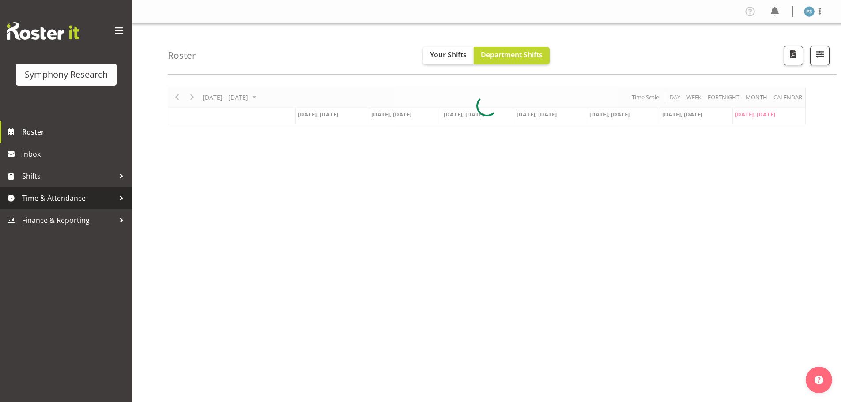
click at [84, 206] on link "Time & Attendance" at bounding box center [66, 198] width 132 height 22
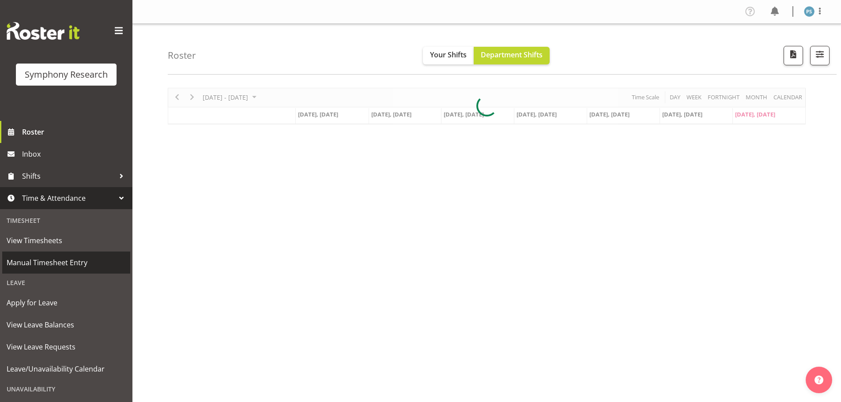
click at [80, 260] on span "Manual Timesheet Entry" at bounding box center [66, 262] width 119 height 13
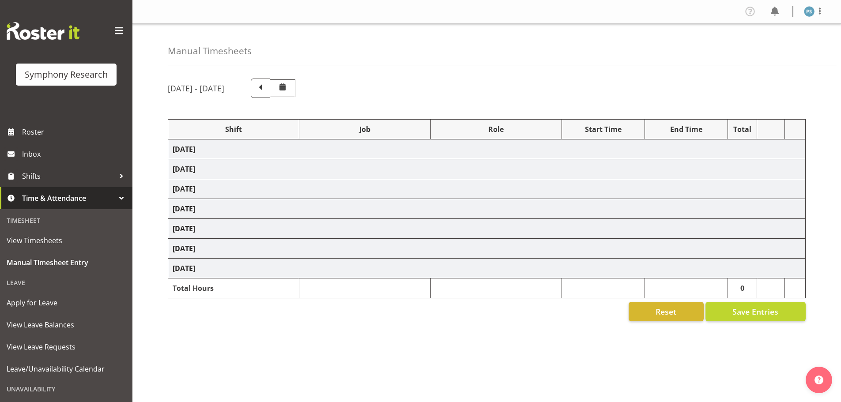
select select "4583"
select select "10420"
select select "297"
select select "4583"
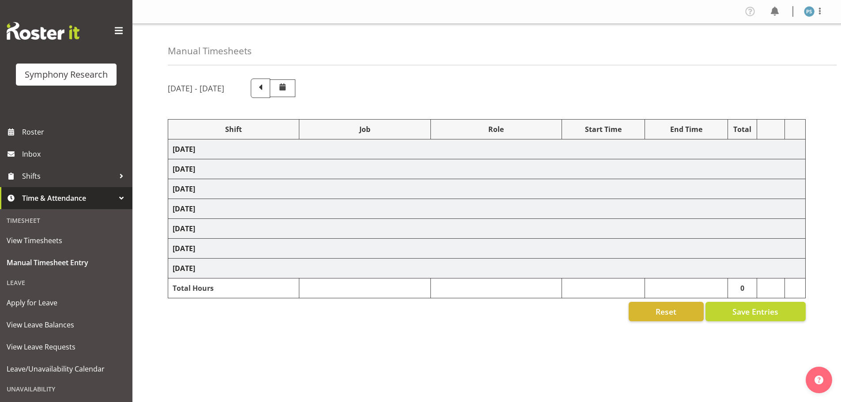
select select "10239"
select select "4583"
select select "10458"
select select "4583"
select select "10242"
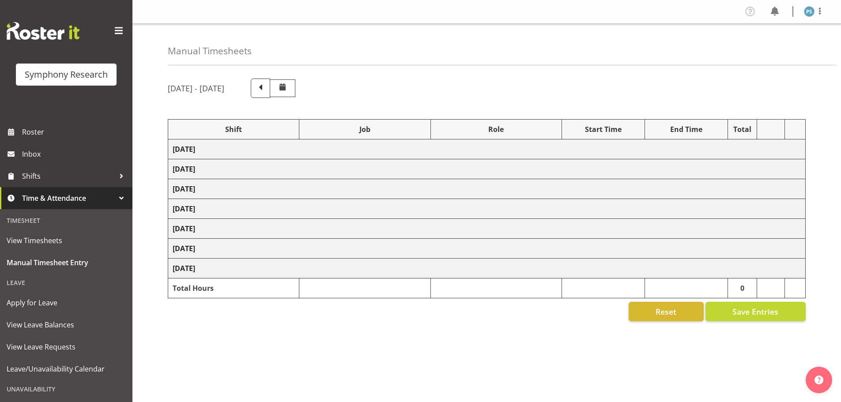
select select "4583"
select select "10420"
select select "4583"
select select "10458"
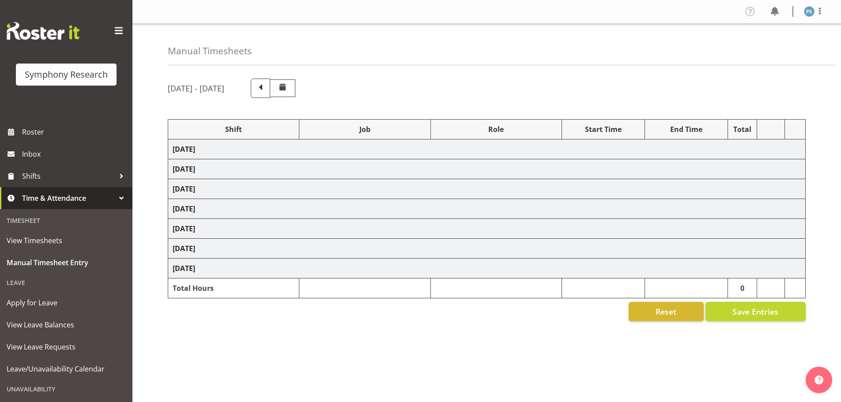
select select "4583"
select select "10239"
select select "4583"
select select "10420"
select select "4583"
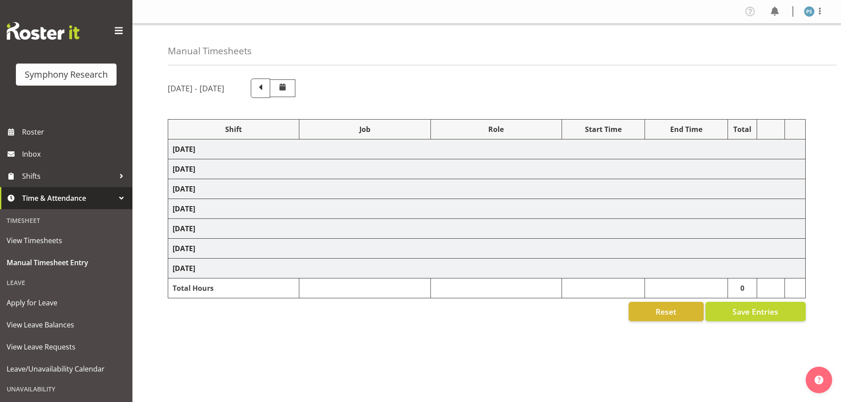
select select "10458"
select select "4583"
select select "10239"
select select "19170"
select select "10239"
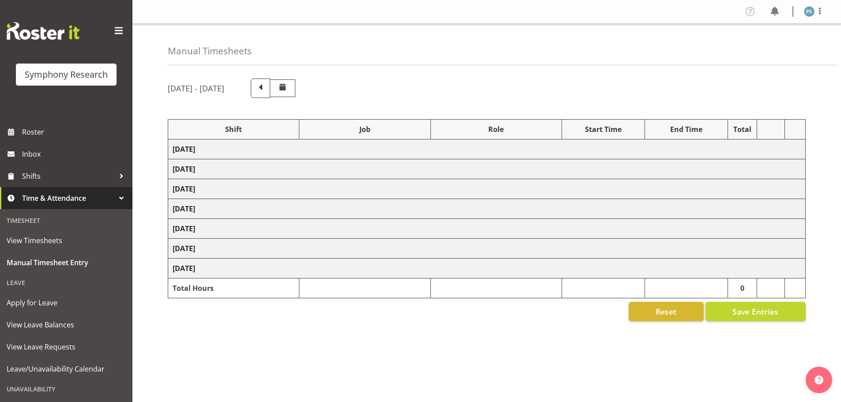
select select "19170"
select select "10242"
select select "19170"
select select "10458"
select select "11547"
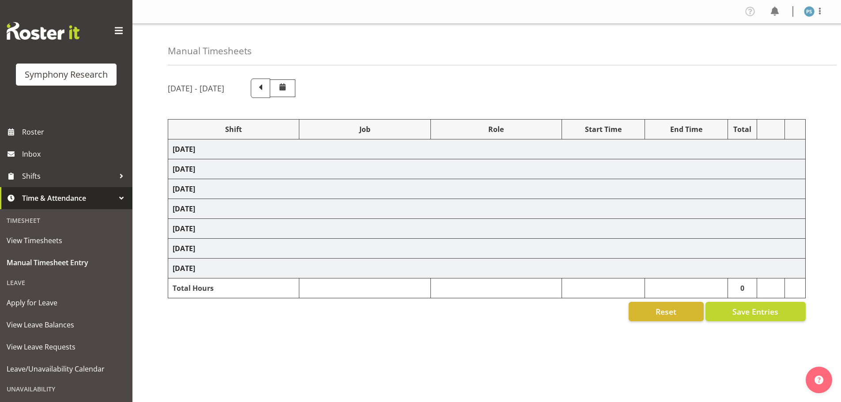
select select "10499"
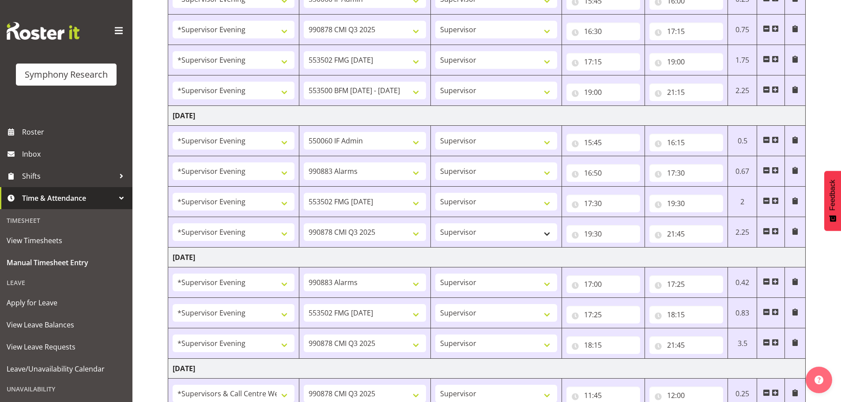
scroll to position [511, 0]
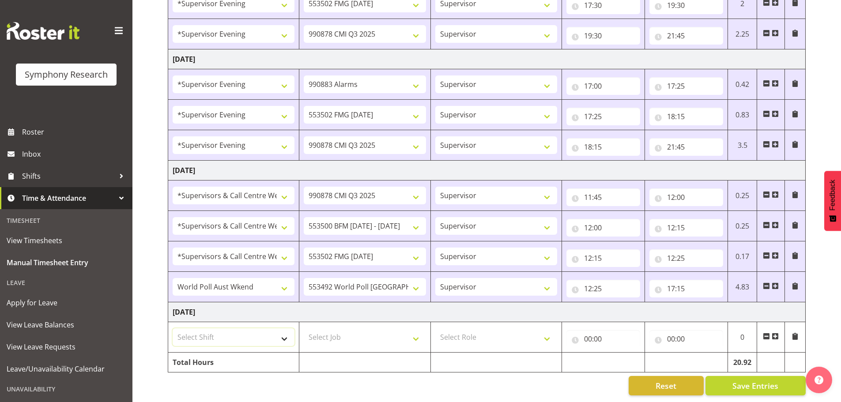
click at [288, 333] on select "Select Shift !!Weekend Residential (Roster IT Shift Label) *Business 9/10am ~ 4…" at bounding box center [234, 337] width 122 height 18
click at [286, 334] on select "Select Shift !!Weekend Residential (Roster IT Shift Label) *Business 9/10am ~ 4…" at bounding box center [234, 337] width 122 height 18
select select "19170"
click at [173, 328] on select "Select Shift !!Weekend Residential (Roster IT Shift Label) *Business 9/10am ~ 4…" at bounding box center [234, 337] width 122 height 18
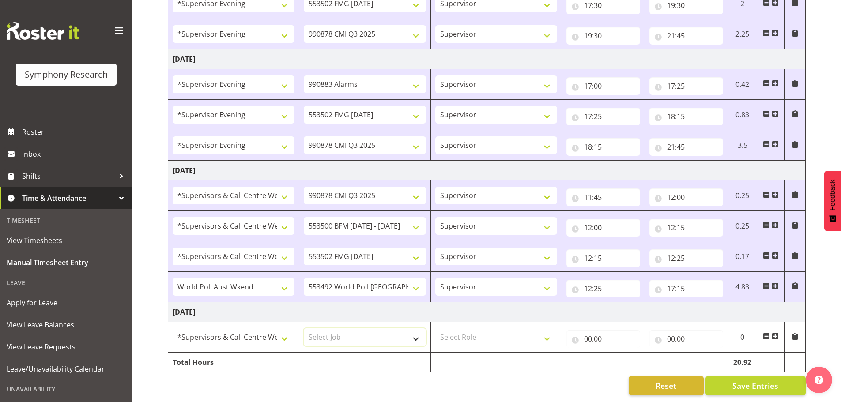
click at [418, 334] on select "Select Job 550060 IF Admin 553492 World Poll Australia Wave 2 2025 553500 BFM J…" at bounding box center [365, 337] width 122 height 18
select select "10242"
click at [304, 328] on select "Select Job 550060 IF Admin 553492 World Poll Australia Wave 2 2025 553500 BFM J…" at bounding box center [365, 337] width 122 height 18
click at [550, 332] on select "Select Role Supervisor Briefing Interviewing" at bounding box center [496, 337] width 122 height 18
select select "45"
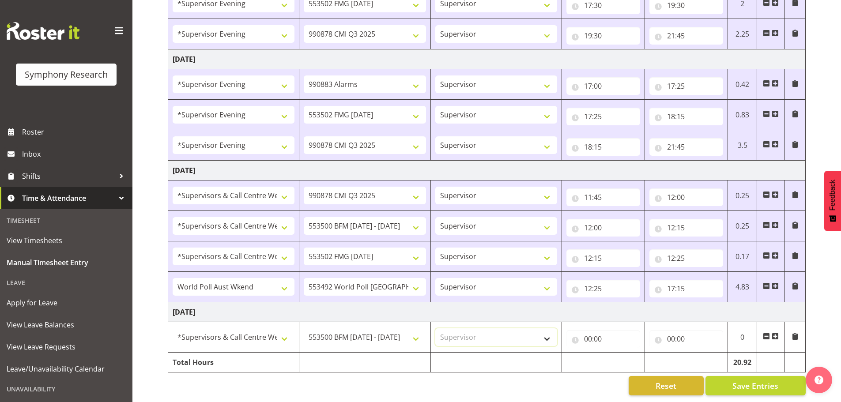
click at [435, 328] on select "Select Role Supervisor Briefing Interviewing" at bounding box center [496, 337] width 122 height 18
click at [589, 333] on input "00:00" at bounding box center [603, 339] width 74 height 18
click at [626, 353] on select "00 01 02 03 04 05 06 07 08 09 10 11 12 13 14 15 16 17 18 19 20 21 22 23" at bounding box center [627, 362] width 20 height 18
select select "11"
click at [617, 353] on select "00 01 02 03 04 05 06 07 08 09 10 11 12 13 14 15 16 17 18 19 20 21 22 23" at bounding box center [627, 362] width 20 height 18
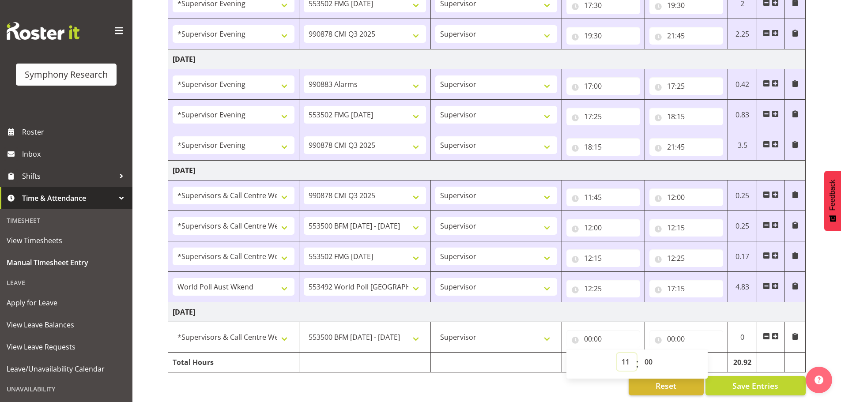
type input "11:00"
click at [648, 355] on select "00 01 02 03 04 05 06 07 08 09 10 11 12 13 14 15 16 17 18 19 20 21 22 23 24 25 2…" at bounding box center [650, 362] width 20 height 18
select select "15"
click at [640, 353] on select "00 01 02 03 04 05 06 07 08 09 10 11 12 13 14 15 16 17 18 19 20 21 22 23 24 25 2…" at bounding box center [650, 362] width 20 height 18
type input "11:15"
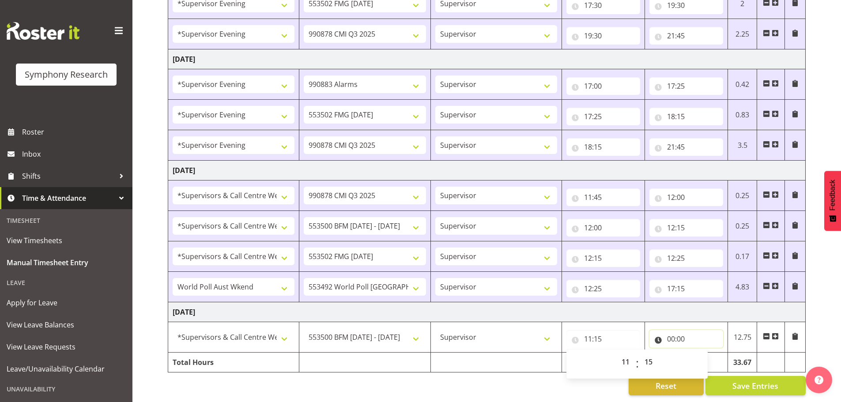
click at [671, 331] on input "00:00" at bounding box center [686, 339] width 74 height 18
click at [710, 355] on select "00 01 02 03 04 05 06 07 08 09 10 11 12 13 14 15 16 17 18 19 20 21 22 23" at bounding box center [710, 362] width 20 height 18
select select "11"
click at [700, 353] on select "00 01 02 03 04 05 06 07 08 09 10 11 12 13 14 15 16 17 18 19 20 21 22 23" at bounding box center [710, 362] width 20 height 18
type input "11:00"
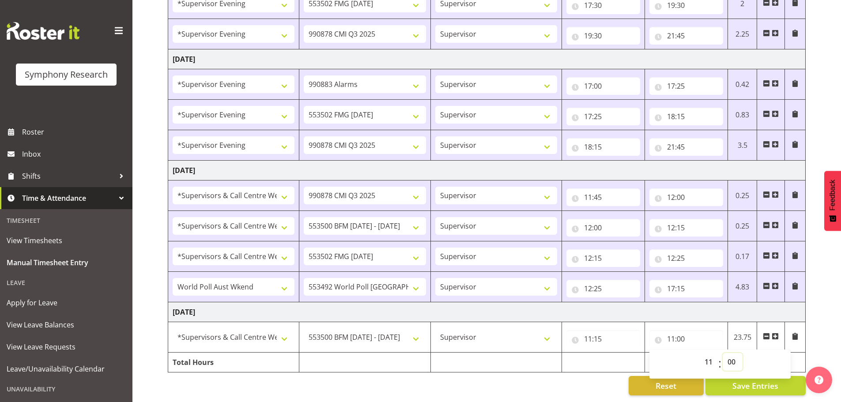
click at [734, 358] on select "00 01 02 03 04 05 06 07 08 09 10 11 12 13 14 15 16 17 18 19 20 21 22 23 24 25 2…" at bounding box center [733, 362] width 20 height 18
select select "30"
click at [723, 353] on select "00 01 02 03 04 05 06 07 08 09 10 11 12 13 14 15 16 17 18 19 20 21 22 23 24 25 2…" at bounding box center [733, 362] width 20 height 18
type input "11:30"
drag, startPoint x: 816, startPoint y: 321, endPoint x: 821, endPoint y: 302, distance: 19.2
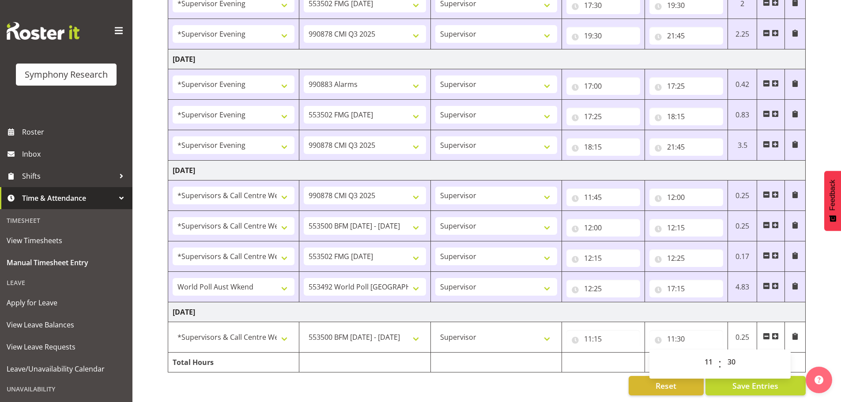
click at [775, 333] on span at bounding box center [775, 336] width 7 height 7
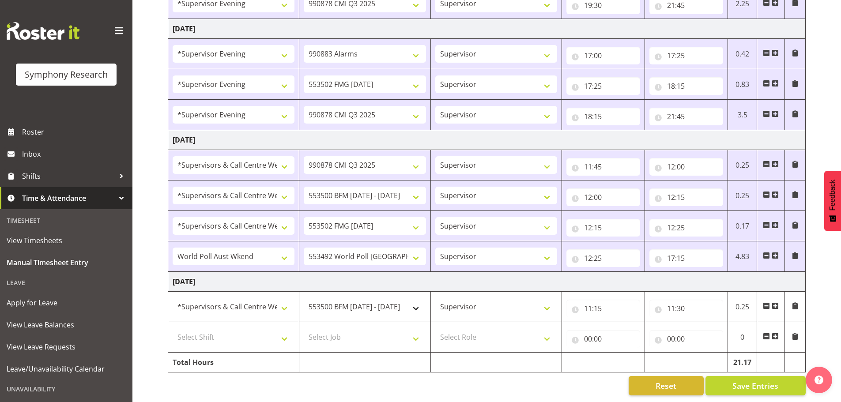
scroll to position [542, 0]
click at [286, 329] on select "Select Shift !!Weekend Residential (Roster IT Shift Label) *Business 9/10am ~ 4…" at bounding box center [234, 337] width 122 height 18
select select "19170"
click at [173, 328] on select "Select Shift !!Weekend Residential (Roster IT Shift Label) *Business 9/10am ~ 4…" at bounding box center [234, 337] width 122 height 18
click at [419, 330] on select "Select Job 550060 IF Admin 553492 World Poll Australia Wave 2 2025 553500 BFM J…" at bounding box center [365, 337] width 122 height 18
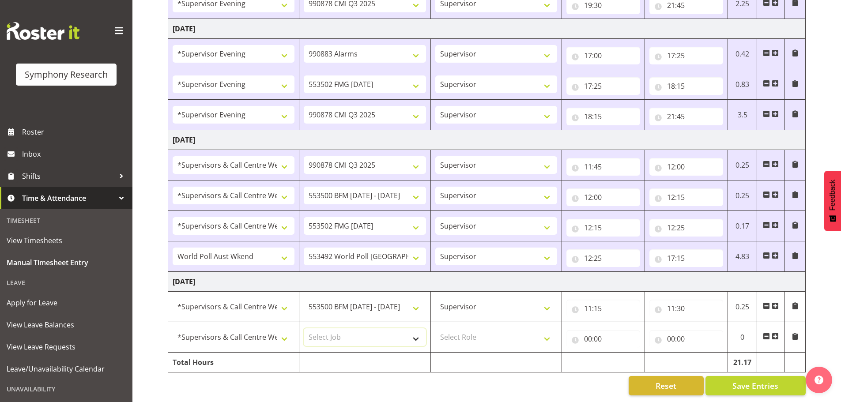
select select "10239"
click at [304, 328] on select "Select Job 550060 IF Admin 553492 World Poll Australia Wave 2 2025 553500 BFM J…" at bounding box center [365, 337] width 122 height 18
click at [543, 331] on select "Select Role Supervisor Briefing Interviewing" at bounding box center [496, 337] width 122 height 18
select select "45"
click at [435, 328] on select "Select Role Supervisor Briefing Interviewing" at bounding box center [496, 337] width 122 height 18
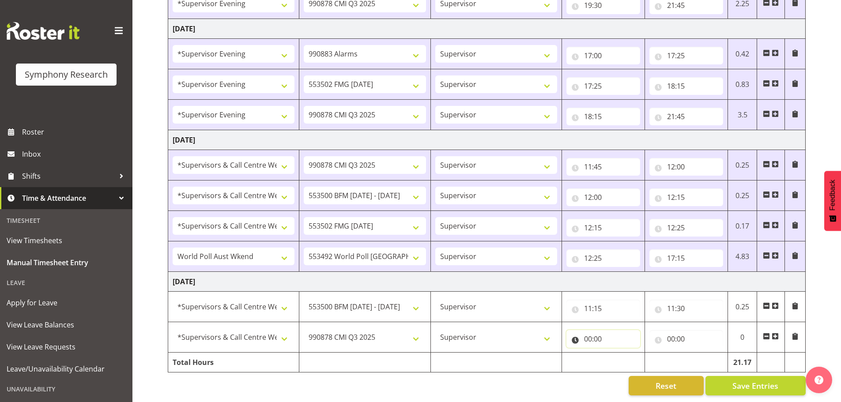
click at [588, 334] on input "00:00" at bounding box center [603, 339] width 74 height 18
click at [629, 356] on select "00 01 02 03 04 05 06 07 08 09 10 11 12 13 14 15 16 17 18 19 20 21 22 23" at bounding box center [627, 362] width 20 height 18
select select "11"
click at [617, 353] on select "00 01 02 03 04 05 06 07 08 09 10 11 12 13 14 15 16 17 18 19 20 21 22 23" at bounding box center [627, 362] width 20 height 18
type input "11:00"
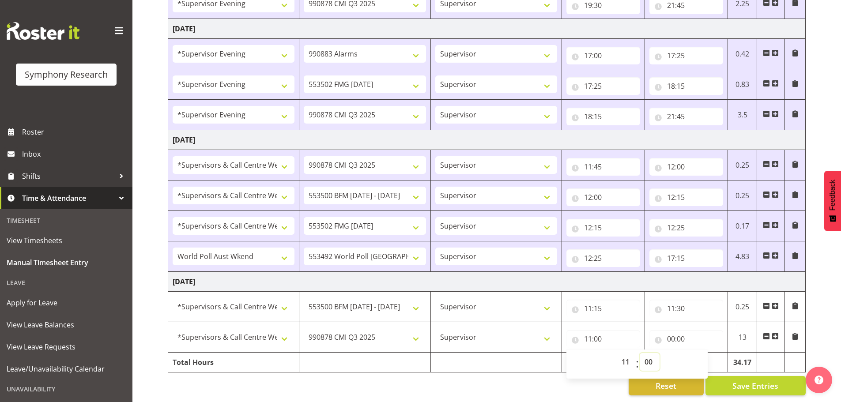
click at [649, 353] on select "00 01 02 03 04 05 06 07 08 09 10 11 12 13 14 15 16 17 18 19 20 21 22 23 24 25 2…" at bounding box center [650, 362] width 20 height 18
select select "30"
click at [640, 353] on select "00 01 02 03 04 05 06 07 08 09 10 11 12 13 14 15 16 17 18 19 20 21 22 23 24 25 2…" at bounding box center [650, 362] width 20 height 18
type input "11:30"
click at [669, 330] on input "00:00" at bounding box center [686, 339] width 74 height 18
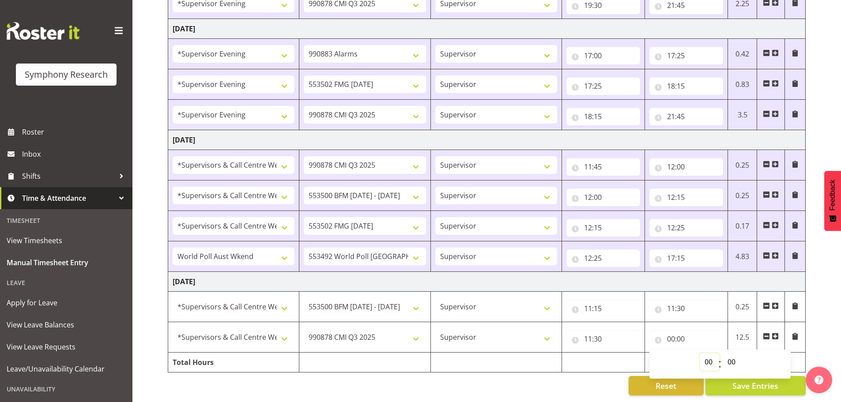
click at [710, 353] on select "00 01 02 03 04 05 06 07 08 09 10 11 12 13 14 15 16 17 18 19 20 21 22 23" at bounding box center [710, 362] width 20 height 18
select select "12"
click at [700, 353] on select "00 01 02 03 04 05 06 07 08 09 10 11 12 13 14 15 16 17 18 19 20 21 22 23" at bounding box center [710, 362] width 20 height 18
type input "12:00"
click at [733, 355] on select "00 01 02 03 04 05 06 07 08 09 10 11 12 13 14 15 16 17 18 19 20 21 22 23 24 25 2…" at bounding box center [733, 362] width 20 height 18
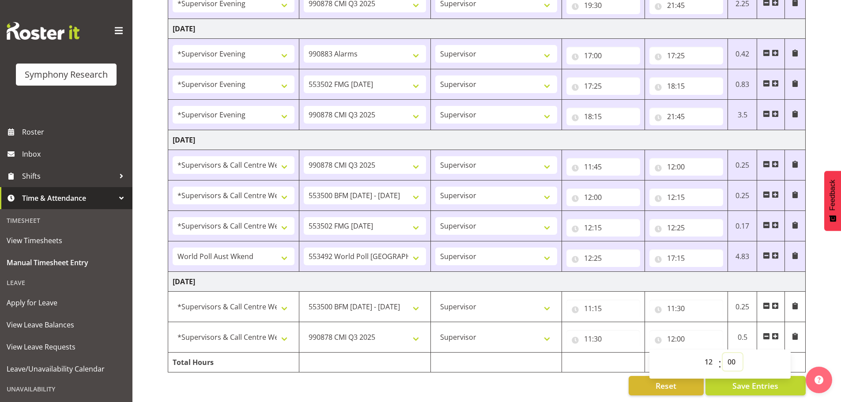
select select "15"
click at [723, 353] on select "00 01 02 03 04 05 06 07 08 09 10 11 12 13 14 15 16 17 18 19 20 21 22 23 24 25 2…" at bounding box center [733, 362] width 20 height 18
type input "12:15"
click at [776, 333] on span at bounding box center [775, 336] width 7 height 7
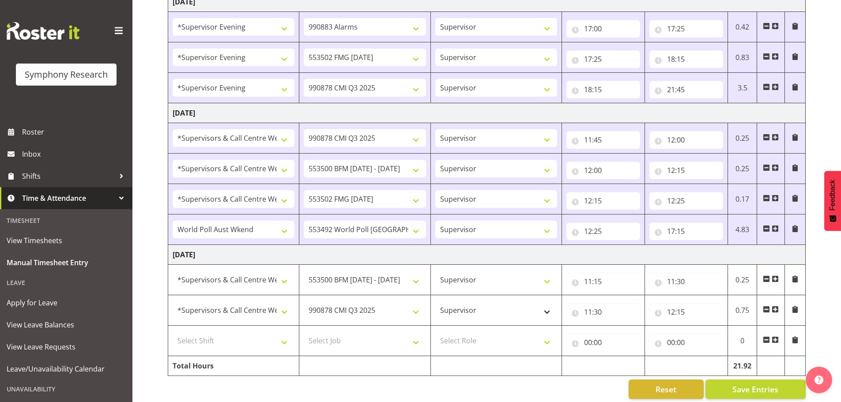
scroll to position [572, 0]
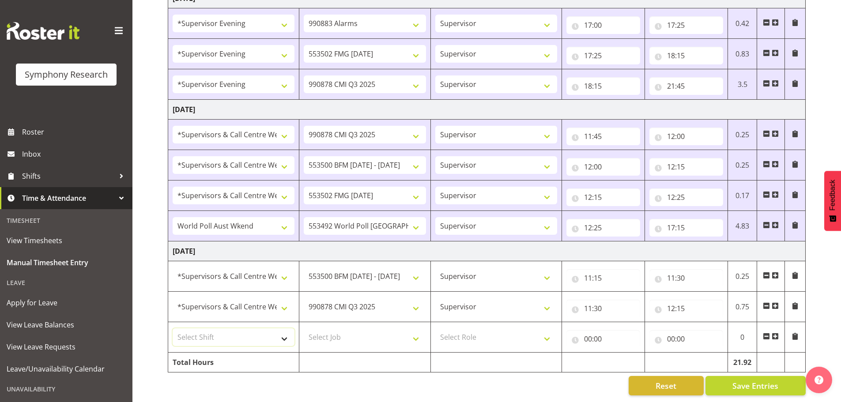
click at [283, 334] on select "Select Shift !!Weekend Residential (Roster IT Shift Label) *Business 9/10am ~ 4…" at bounding box center [234, 337] width 122 height 18
select select "11547"
click at [173, 328] on select "Select Shift !!Weekend Residential (Roster IT Shift Label) *Business 9/10am ~ 4…" at bounding box center [234, 337] width 122 height 18
click at [416, 333] on select "Select Job 550060 IF Admin 553492 World Poll Australia Wave 2 2025 553500 BFM J…" at bounding box center [365, 337] width 122 height 18
select select "10499"
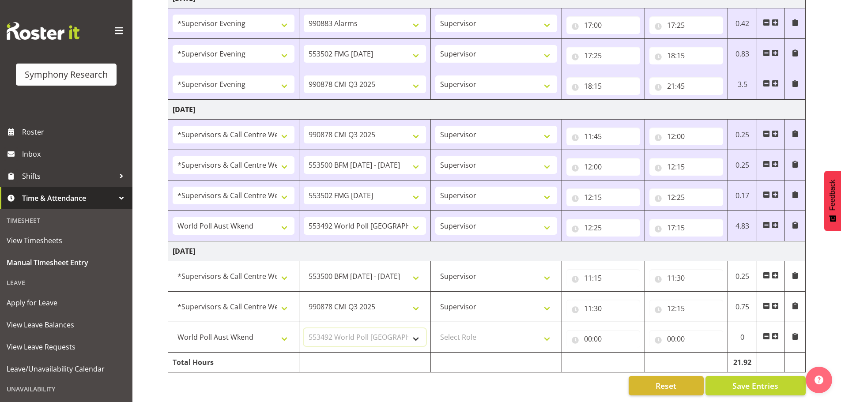
click at [304, 328] on select "Select Job 550060 IF Admin 553492 World Poll Australia Wave 2 2025 553500 BFM J…" at bounding box center [365, 337] width 122 height 18
click at [550, 332] on select "Select Role Supervisor Briefing Interviewing" at bounding box center [496, 337] width 122 height 18
select select "45"
click at [435, 328] on select "Select Role Supervisor Briefing Interviewing" at bounding box center [496, 337] width 122 height 18
click at [590, 334] on input "00:00" at bounding box center [603, 339] width 74 height 18
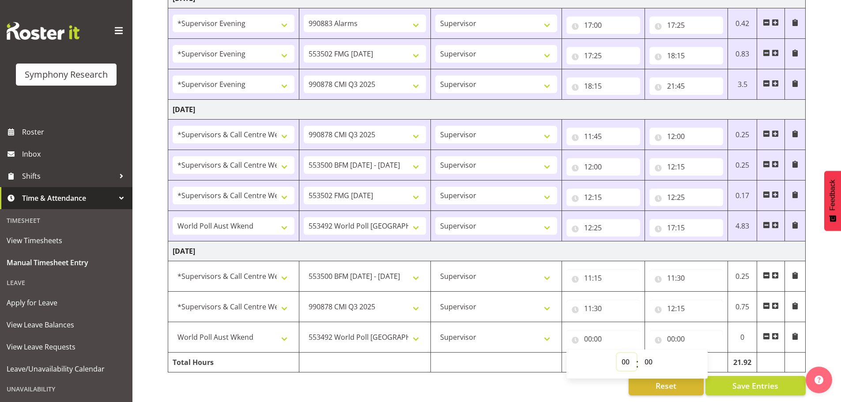
click at [628, 354] on select "00 01 02 03 04 05 06 07 08 09 10 11 12 13 14 15 16 17 18 19 20 21 22 23" at bounding box center [627, 362] width 20 height 18
select select "12"
click at [617, 353] on select "00 01 02 03 04 05 06 07 08 09 10 11 12 13 14 15 16 17 18 19 20 21 22 23" at bounding box center [627, 362] width 20 height 18
type input "12:00"
click at [651, 353] on select "00 01 02 03 04 05 06 07 08 09 10 11 12 13 14 15 16 17 18 19 20 21 22 23 24 25 2…" at bounding box center [650, 362] width 20 height 18
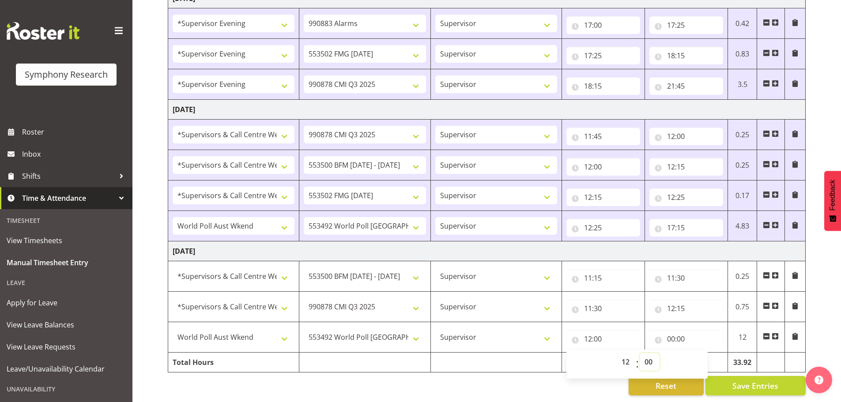
select select "15"
click at [640, 353] on select "00 01 02 03 04 05 06 07 08 09 10 11 12 13 14 15 16 17 18 19 20 21 22 23 24 25 2…" at bounding box center [650, 362] width 20 height 18
type input "12:15"
click at [674, 333] on input "00:00" at bounding box center [686, 339] width 74 height 18
click at [713, 354] on select "00 01 02 03 04 05 06 07 08 09 10 11 12 13 14 15 16 17 18 19 20 21 22 23" at bounding box center [710, 362] width 20 height 18
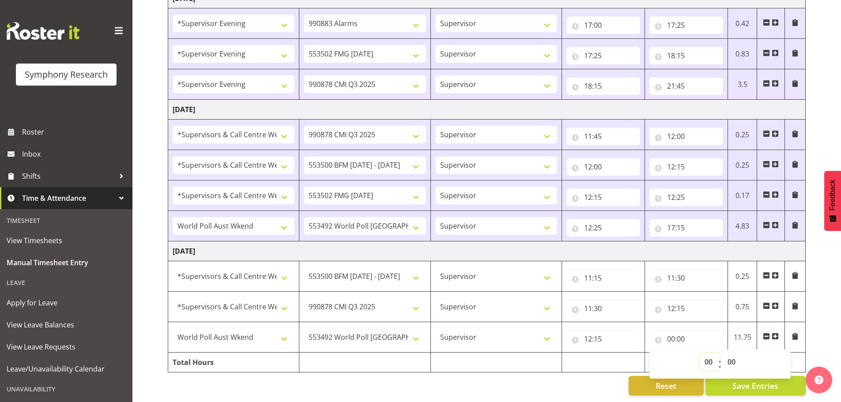
select select "17"
click at [700, 353] on select "00 01 02 03 04 05 06 07 08 09 10 11 12 13 14 15 16 17 18 19 20 21 22 23" at bounding box center [710, 362] width 20 height 18
type input "17:00"
click at [765, 380] on span "Save Entries" at bounding box center [755, 385] width 46 height 11
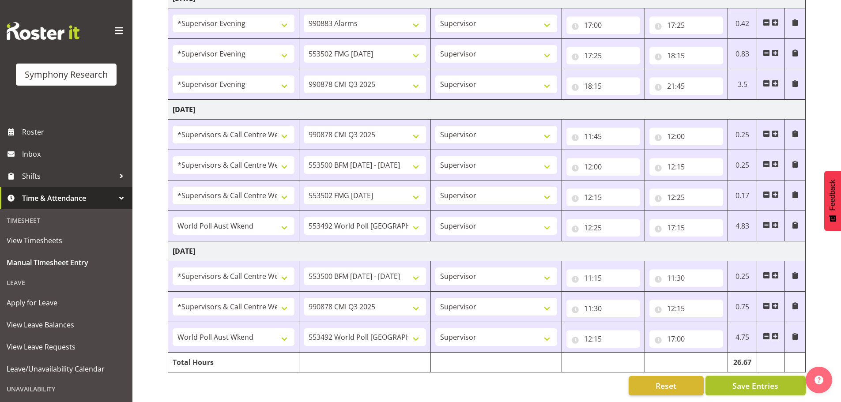
click at [743, 376] on button "Save Entries" at bounding box center [755, 385] width 100 height 19
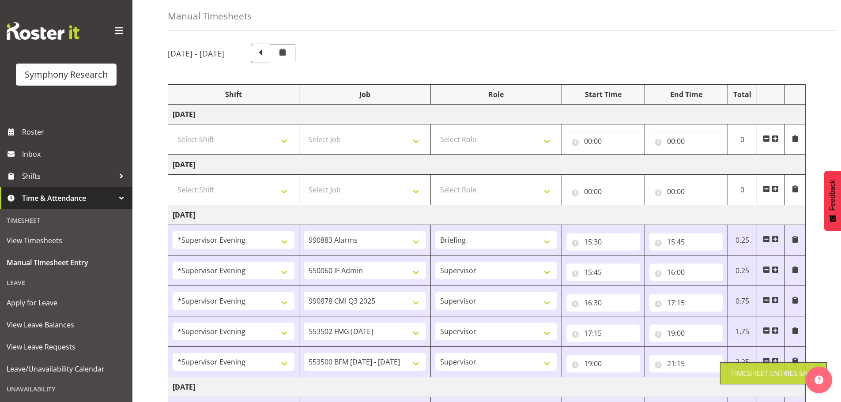
scroll to position [0, 0]
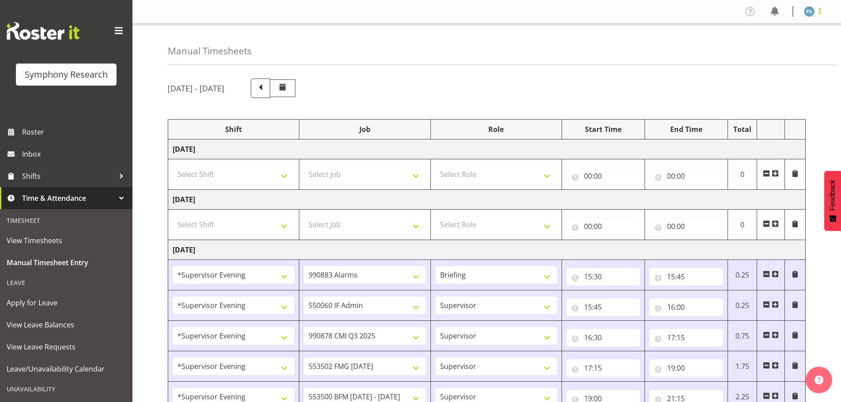
click at [822, 10] on span at bounding box center [819, 11] width 11 height 11
click at [787, 46] on link "Log Out" at bounding box center [782, 46] width 85 height 16
